Goal: Find specific page/section: Find specific page/section

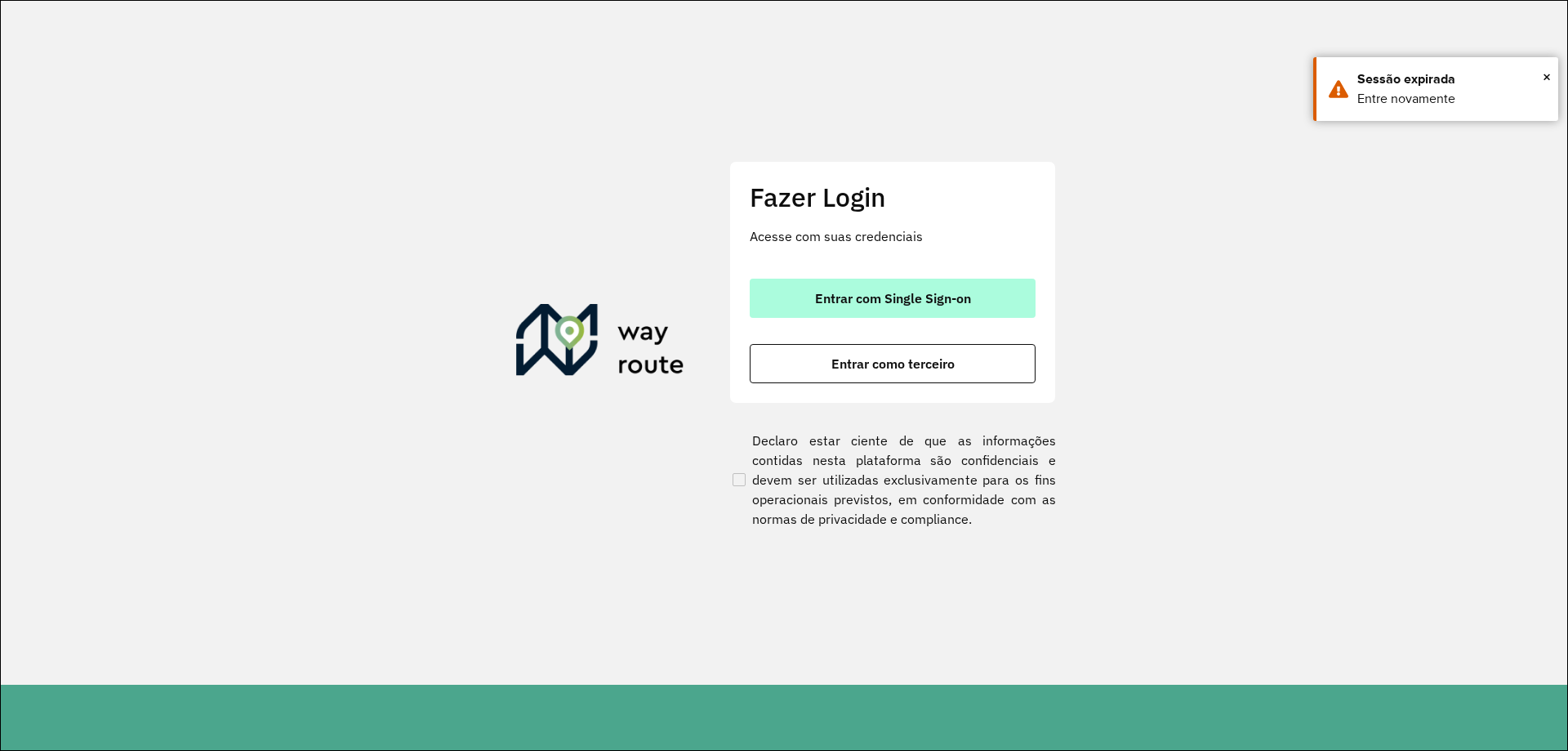
click at [848, 307] on button "Entrar com Single Sign-on" at bounding box center [892, 298] width 286 height 39
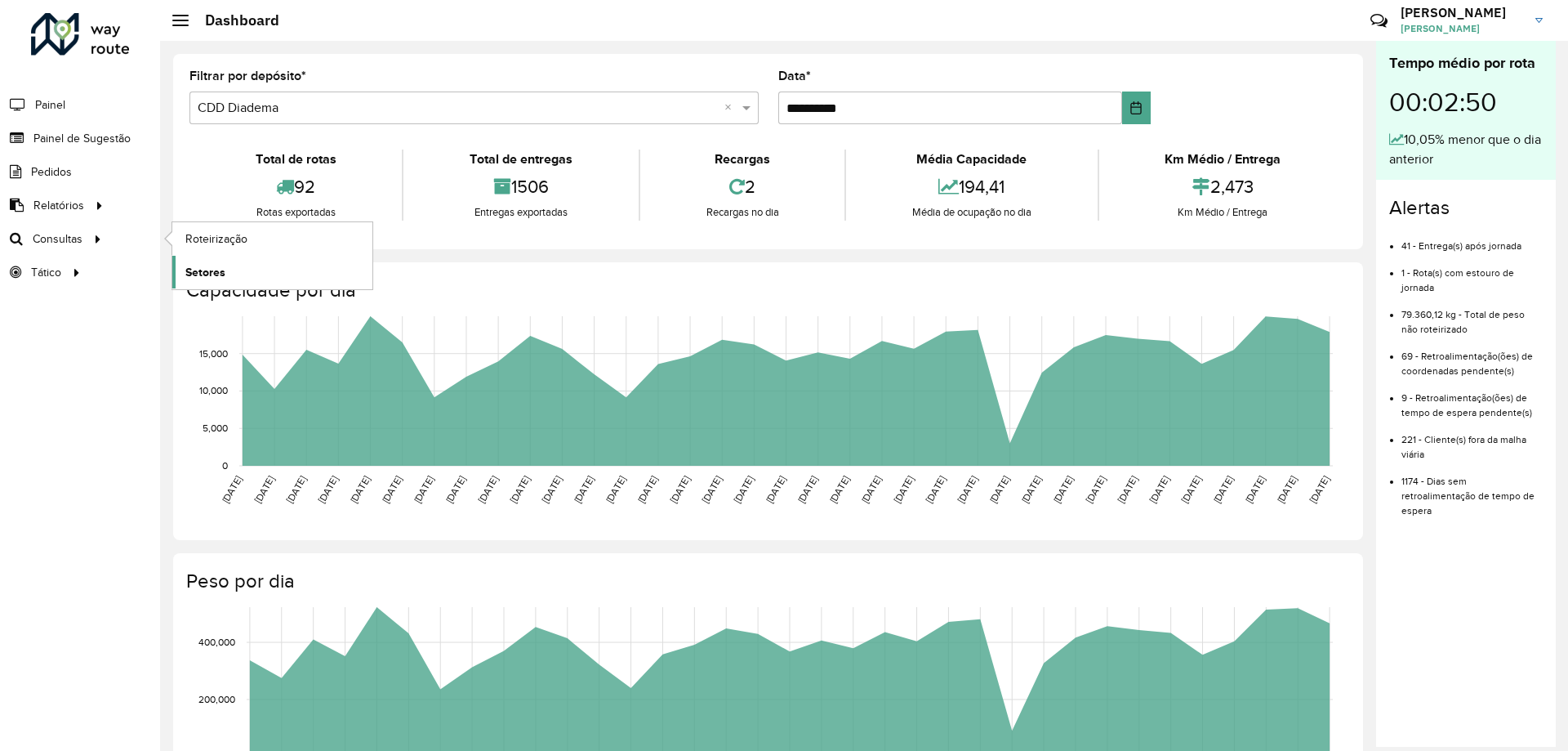
click at [229, 266] on link "Setores" at bounding box center [272, 272] width 200 height 33
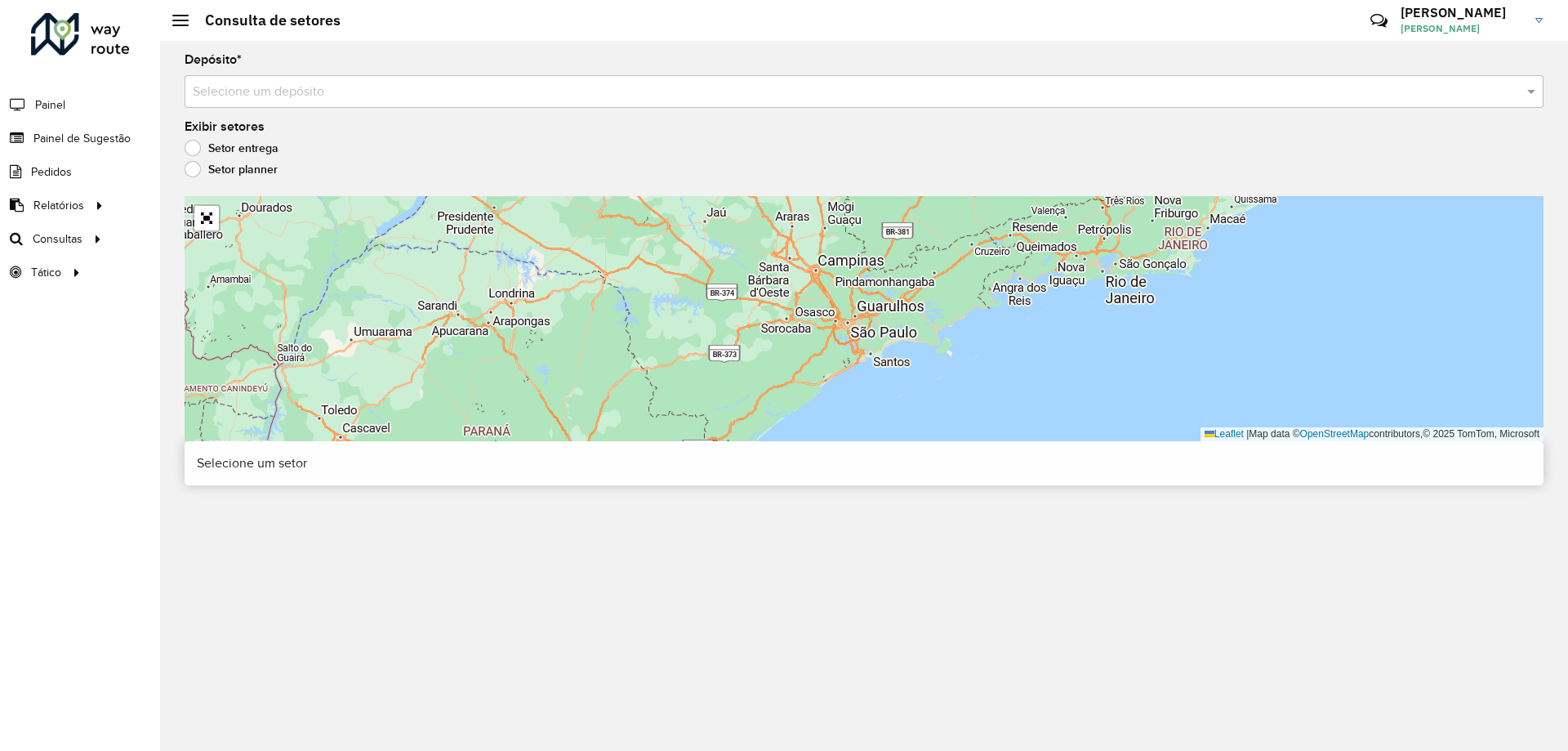
click at [382, 92] on input "text" at bounding box center [847, 92] width 1310 height 20
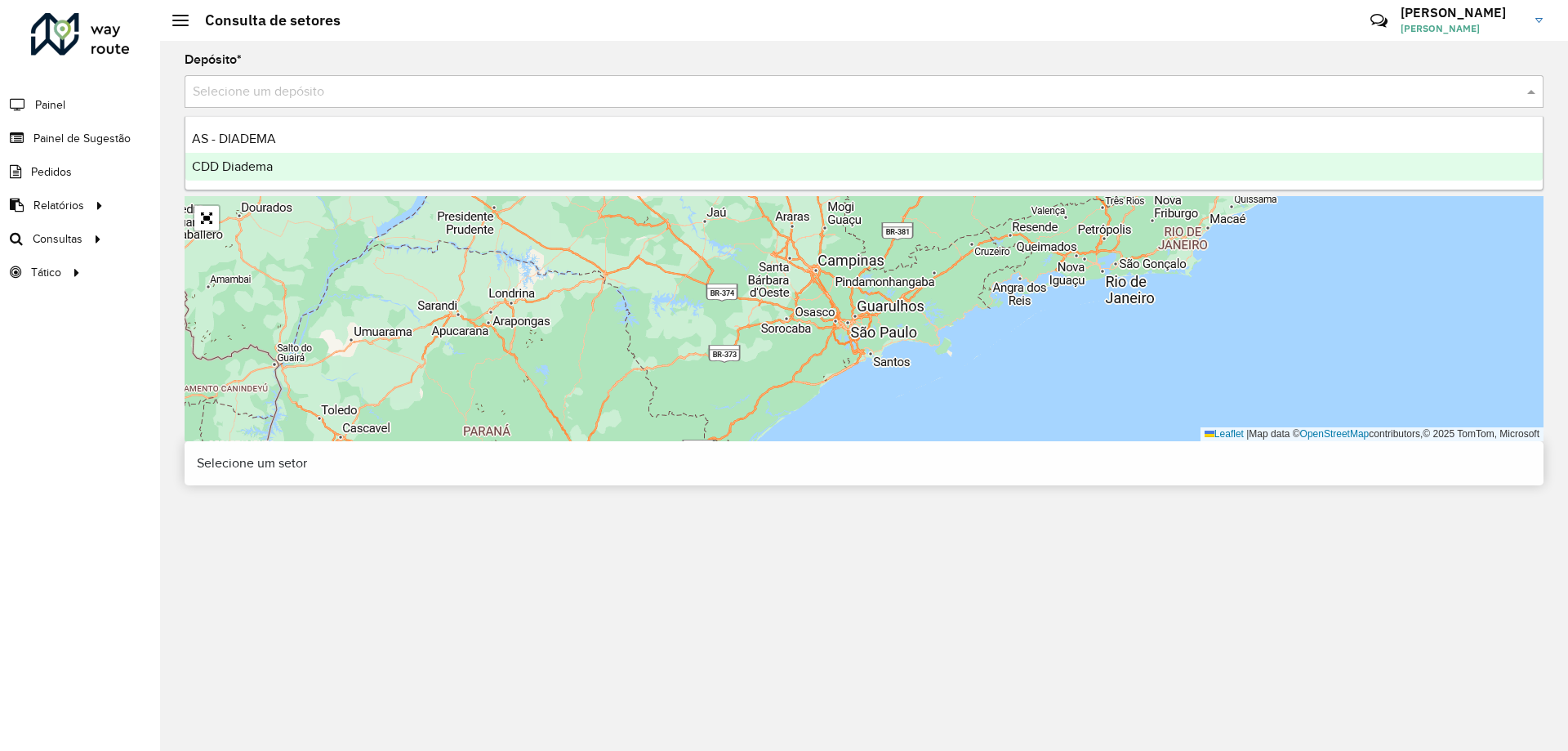
click at [332, 168] on div "CDD Diadema" at bounding box center [864, 166] width 1358 height 28
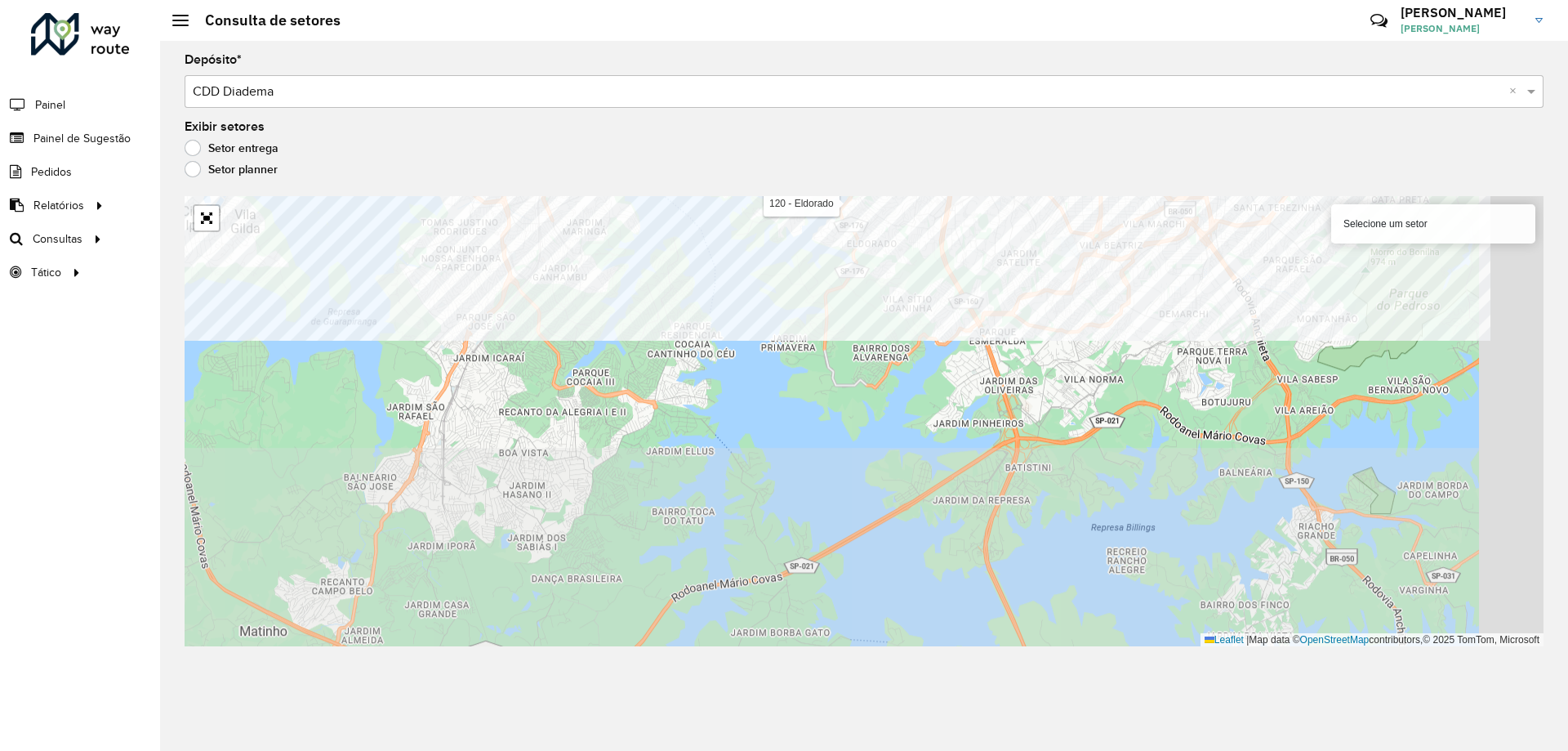
click at [824, 183] on div "Depósito * Selecione um depósito × CDD Diadema × Exibir setores Setor entrega S…" at bounding box center [864, 395] width 1409 height 710
